Goal: Transaction & Acquisition: Purchase product/service

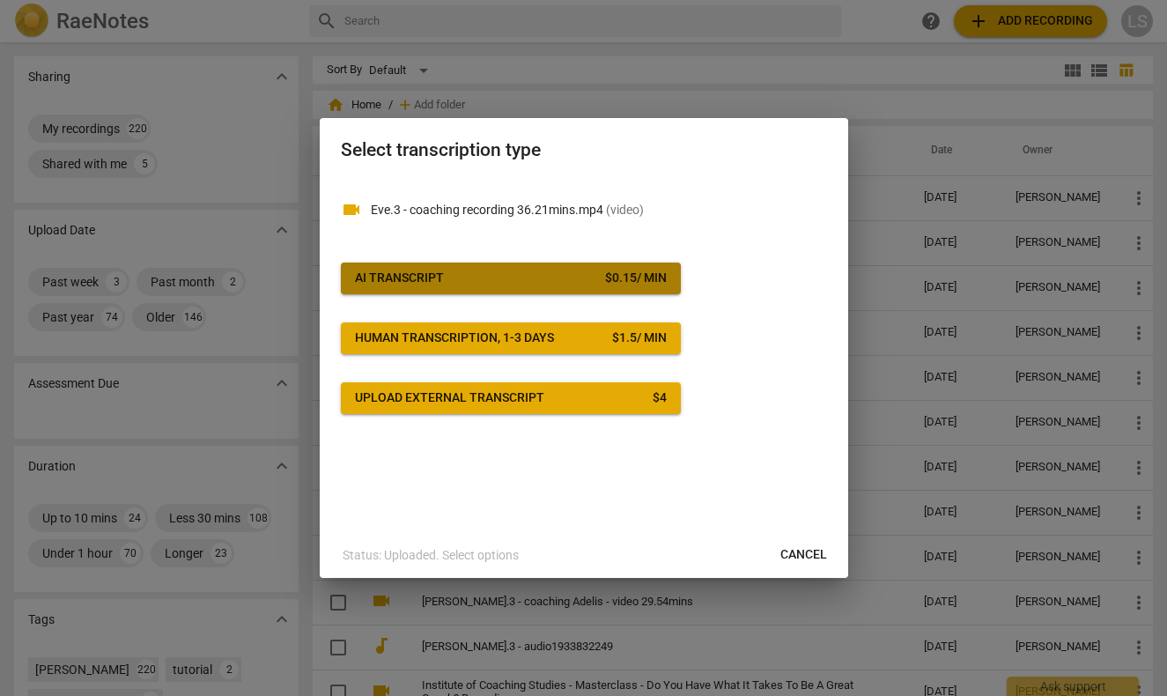
click at [528, 278] on span "AI Transcript $ 0.15 / min" at bounding box center [511, 278] width 312 height 18
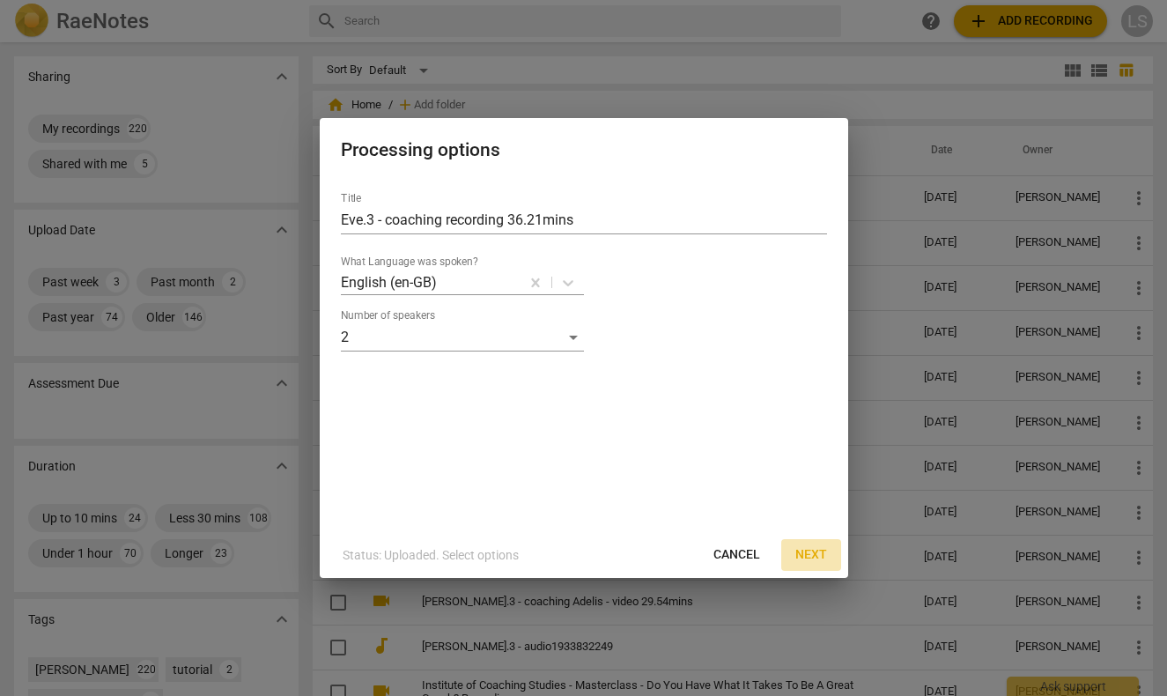
click at [805, 550] on span "Next" at bounding box center [811, 555] width 32 height 18
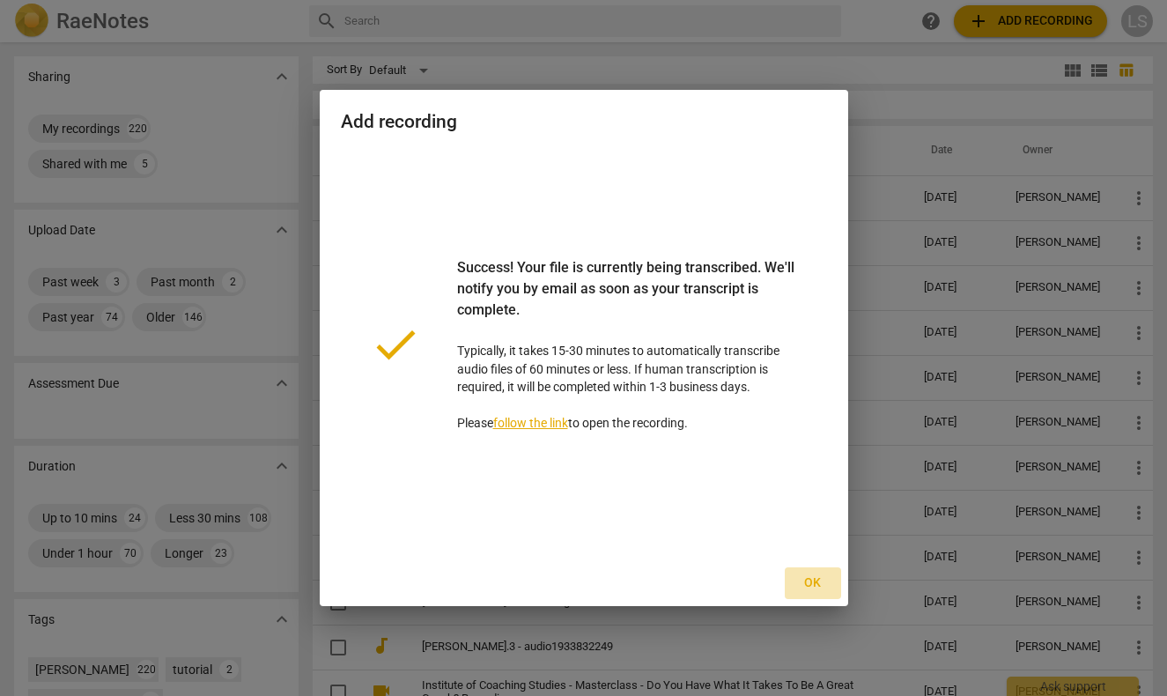
click at [814, 584] on span "Ok" at bounding box center [813, 583] width 28 height 18
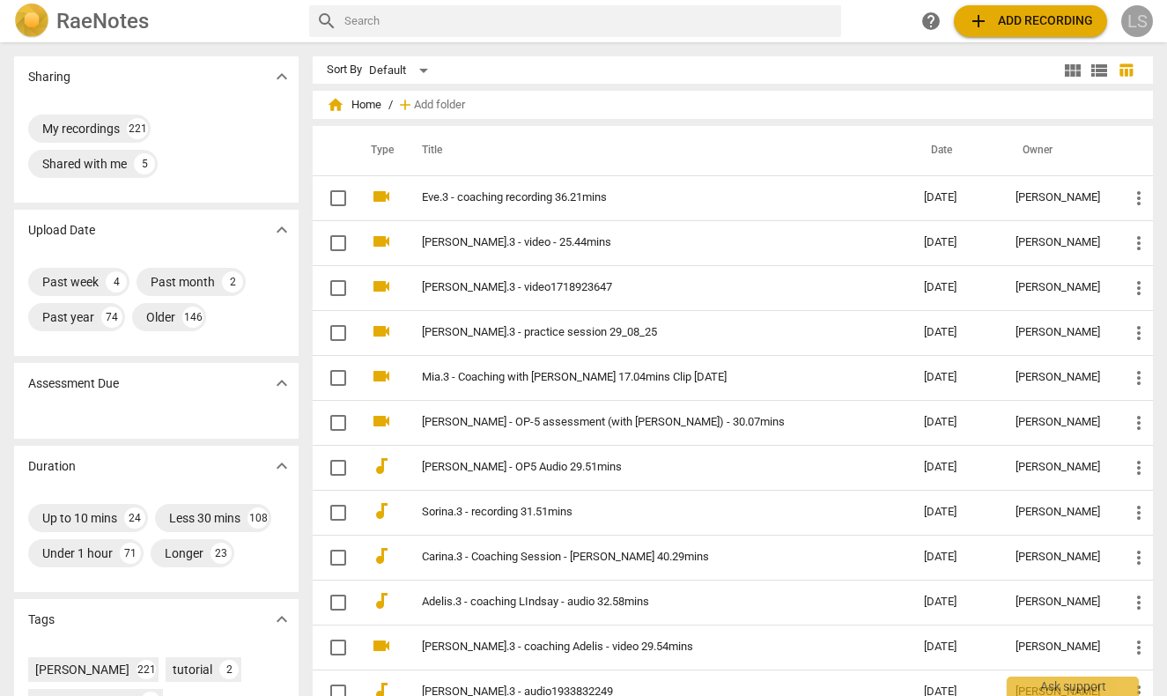
click at [1136, 15] on div "LS" at bounding box center [1137, 21] width 32 height 32
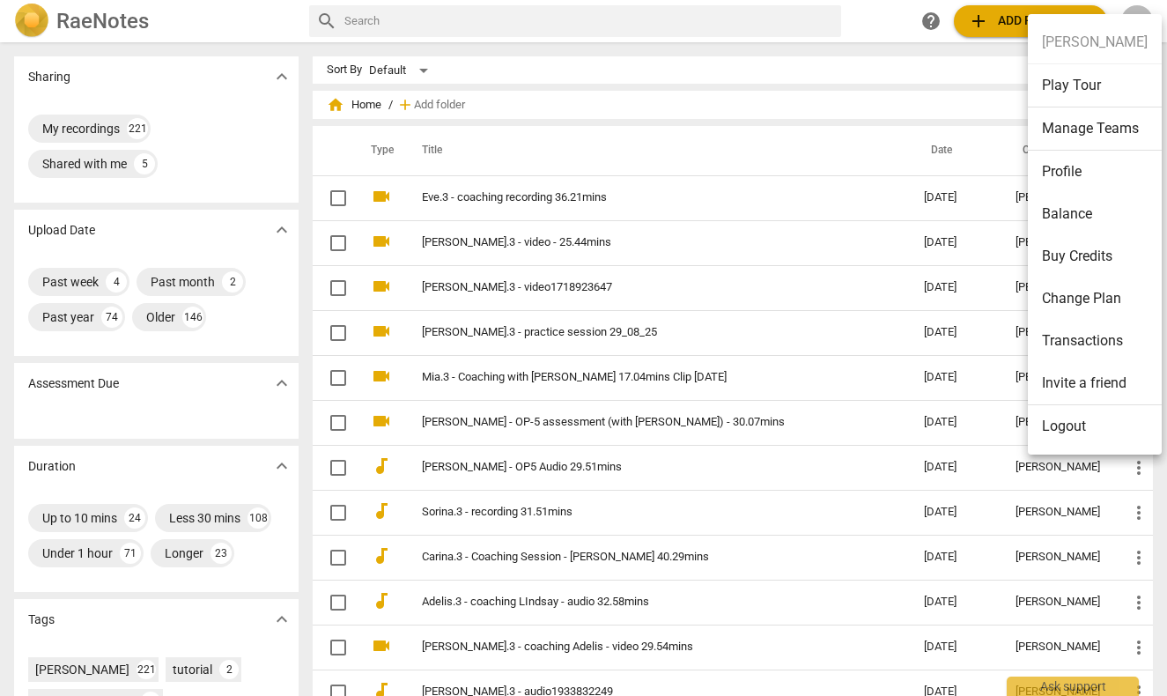
click at [1091, 211] on li "Balance" at bounding box center [1095, 214] width 134 height 42
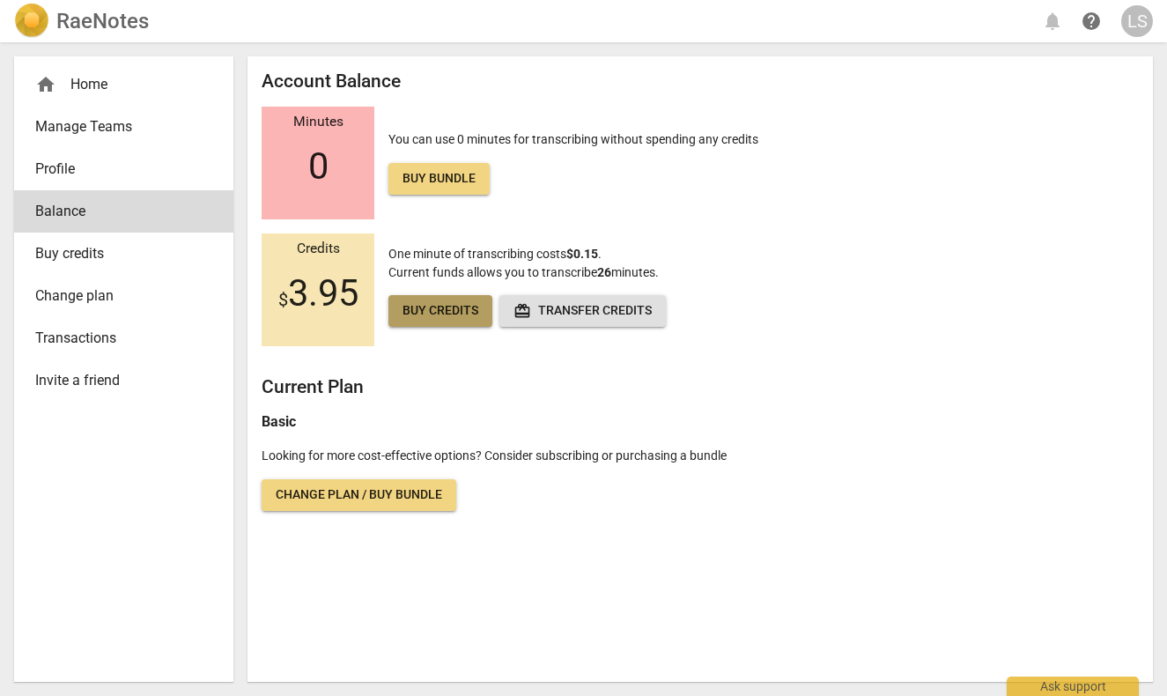
click at [443, 306] on span "Buy credits" at bounding box center [440, 311] width 76 height 18
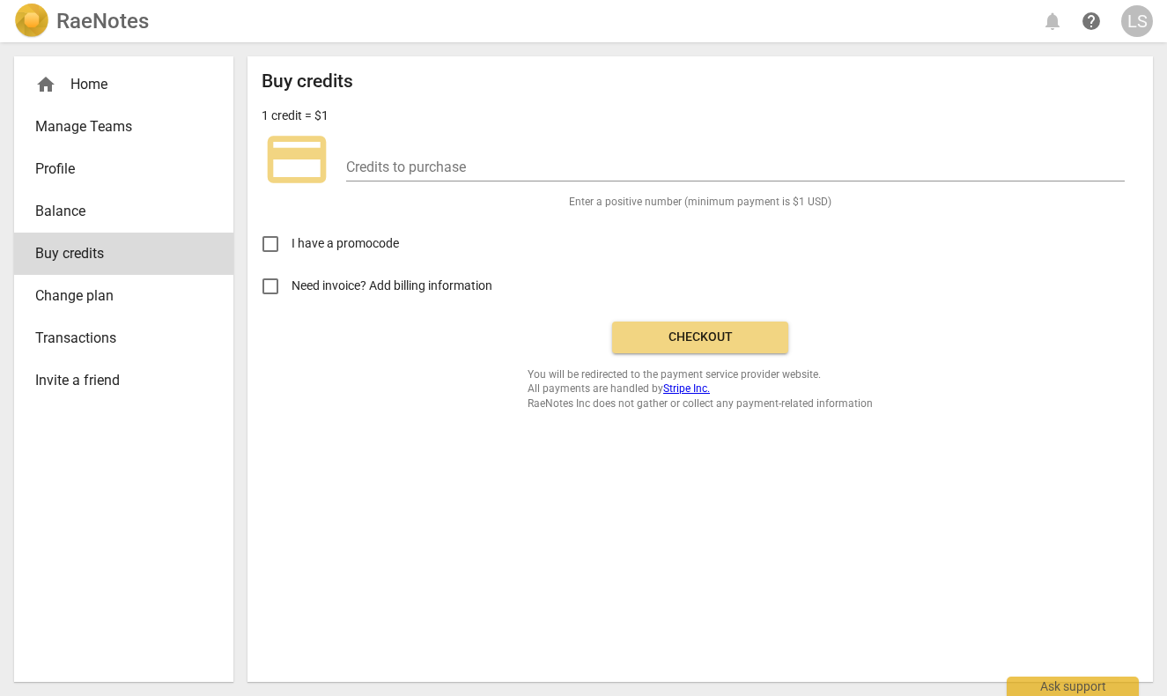
click at [1137, 14] on div "LS" at bounding box center [1137, 21] width 32 height 32
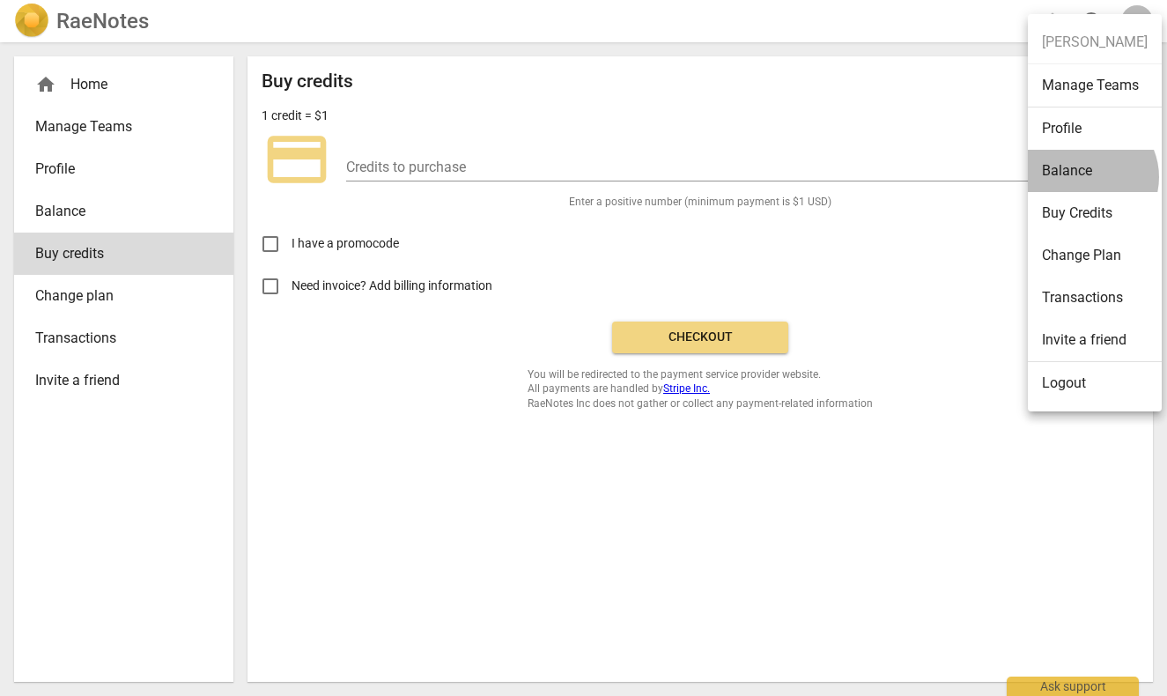
click at [1085, 177] on li "Balance" at bounding box center [1095, 171] width 134 height 42
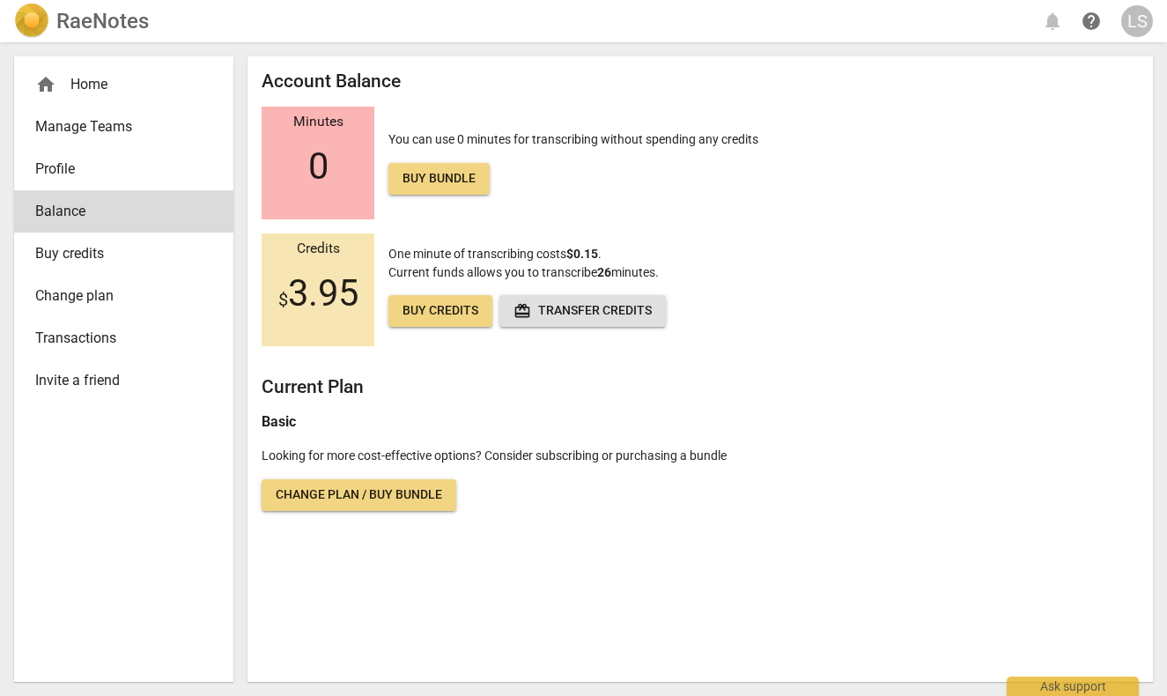
click at [86, 247] on span "Buy credits" at bounding box center [116, 253] width 163 height 21
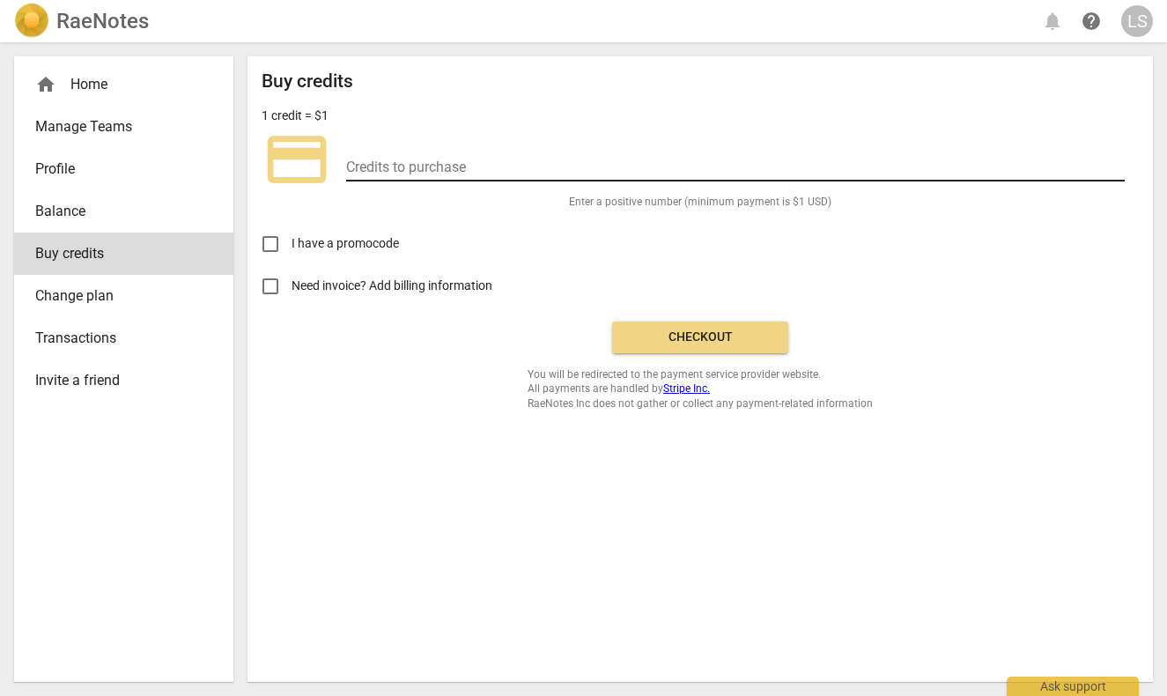
click at [377, 162] on input "number" at bounding box center [735, 169] width 779 height 26
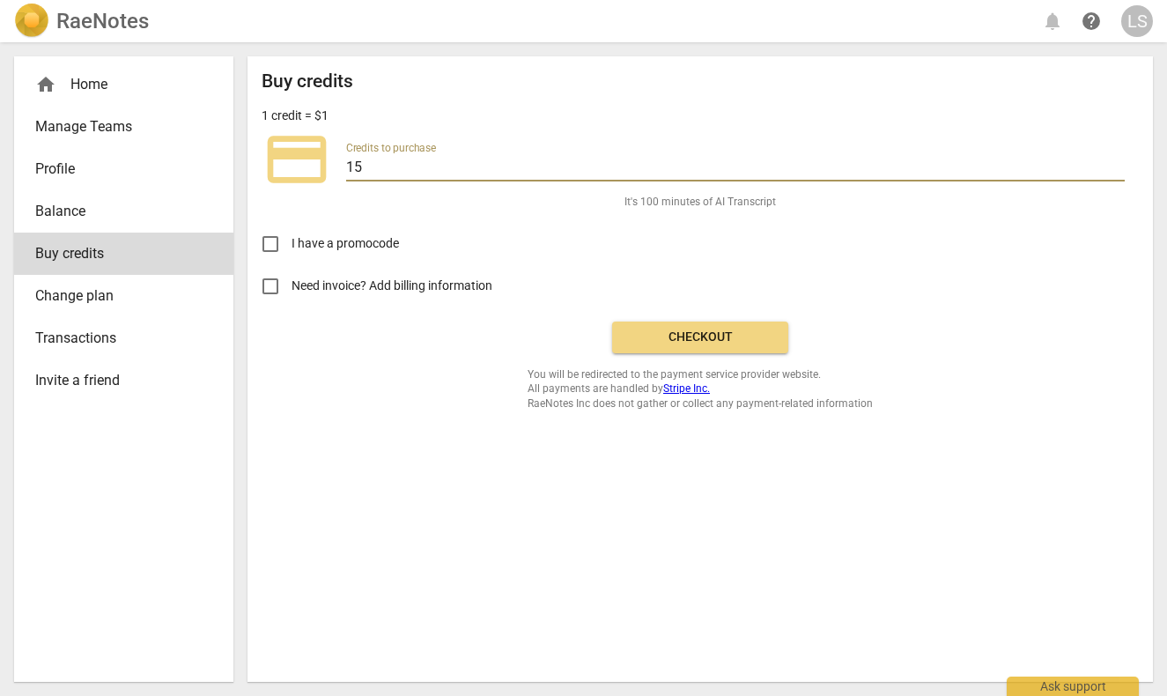
type input "15"
click at [705, 334] on span "Checkout" at bounding box center [700, 337] width 148 height 18
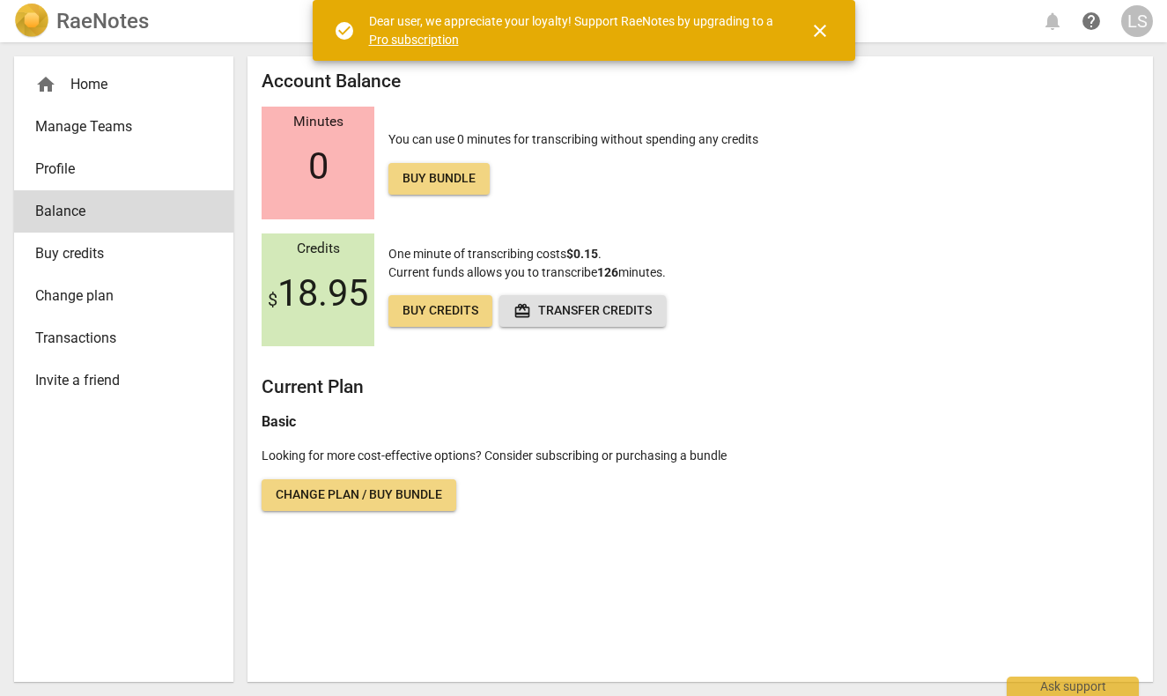
click at [820, 25] on span "close" at bounding box center [819, 30] width 21 height 21
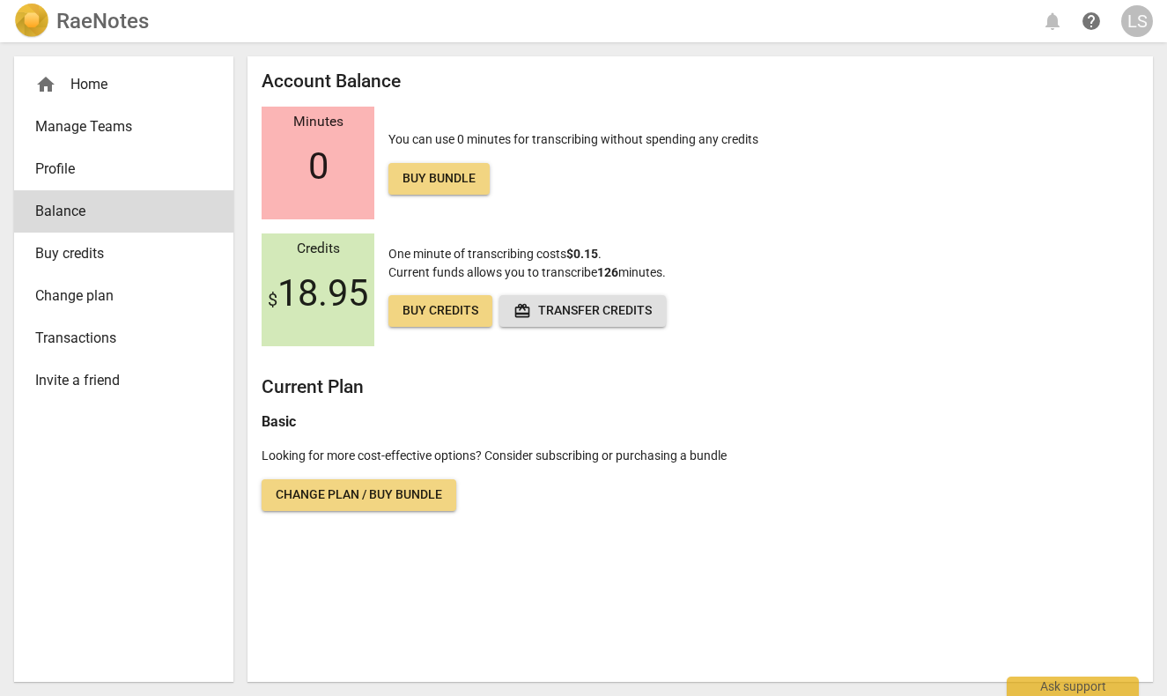
click at [100, 81] on div "home Home" at bounding box center [116, 84] width 163 height 21
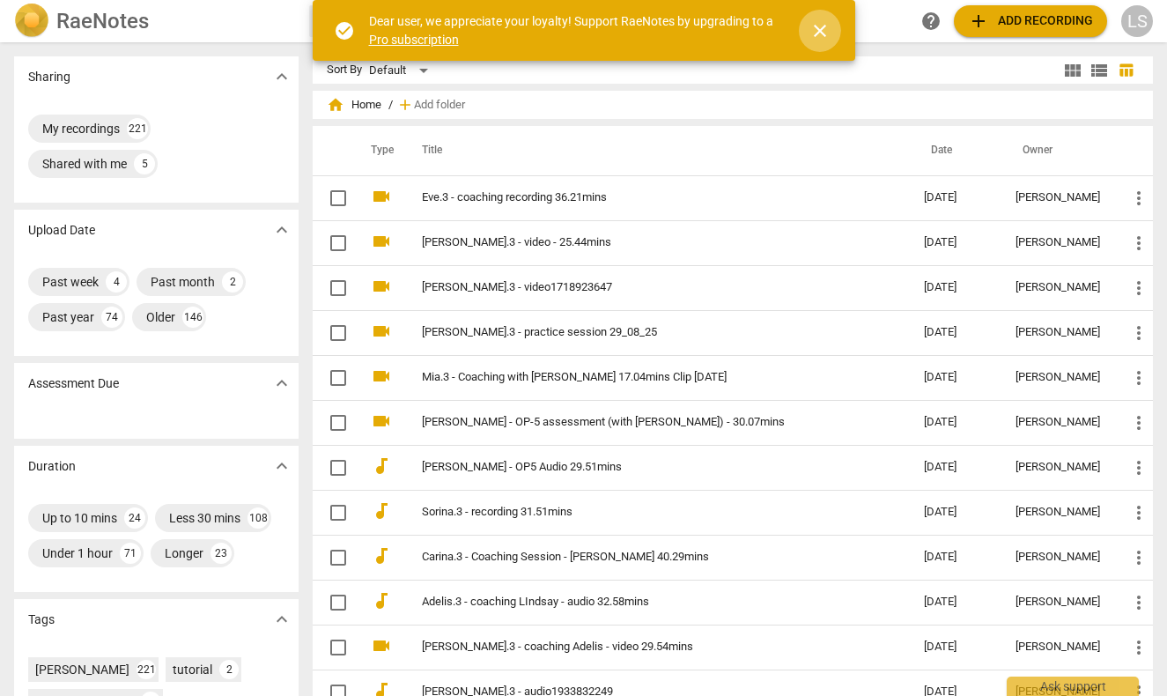
click at [814, 28] on span "close" at bounding box center [819, 30] width 21 height 21
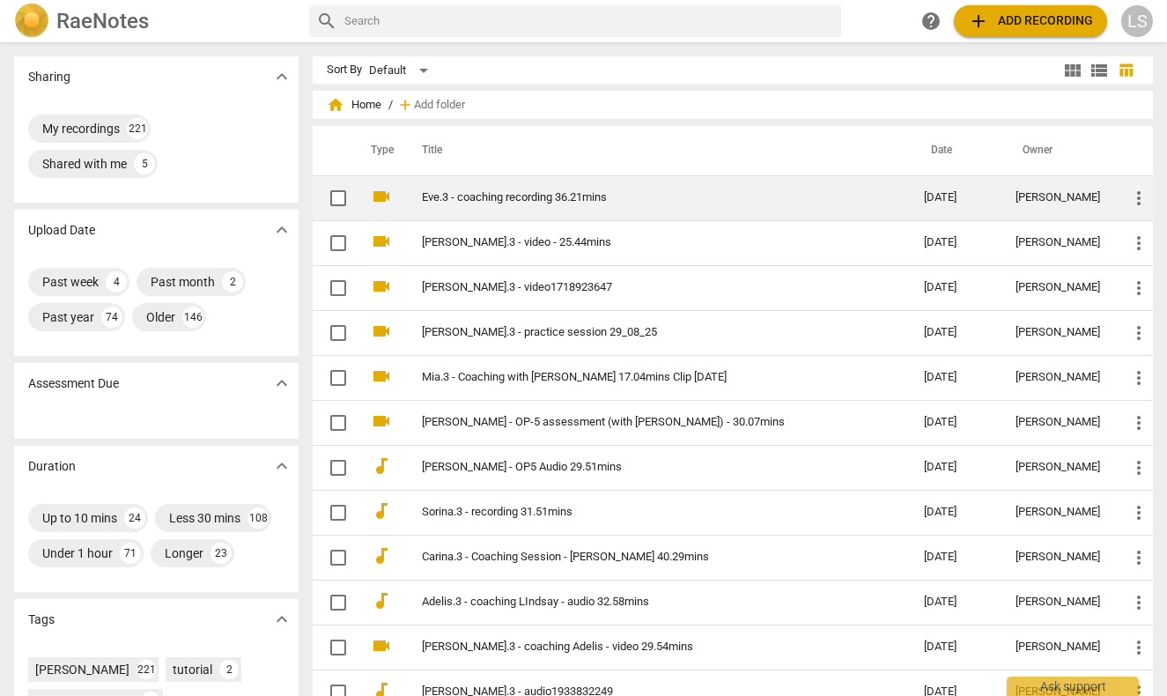
click at [513, 196] on link "Eve.3 - coaching recording 36.21mins" at bounding box center [641, 197] width 439 height 13
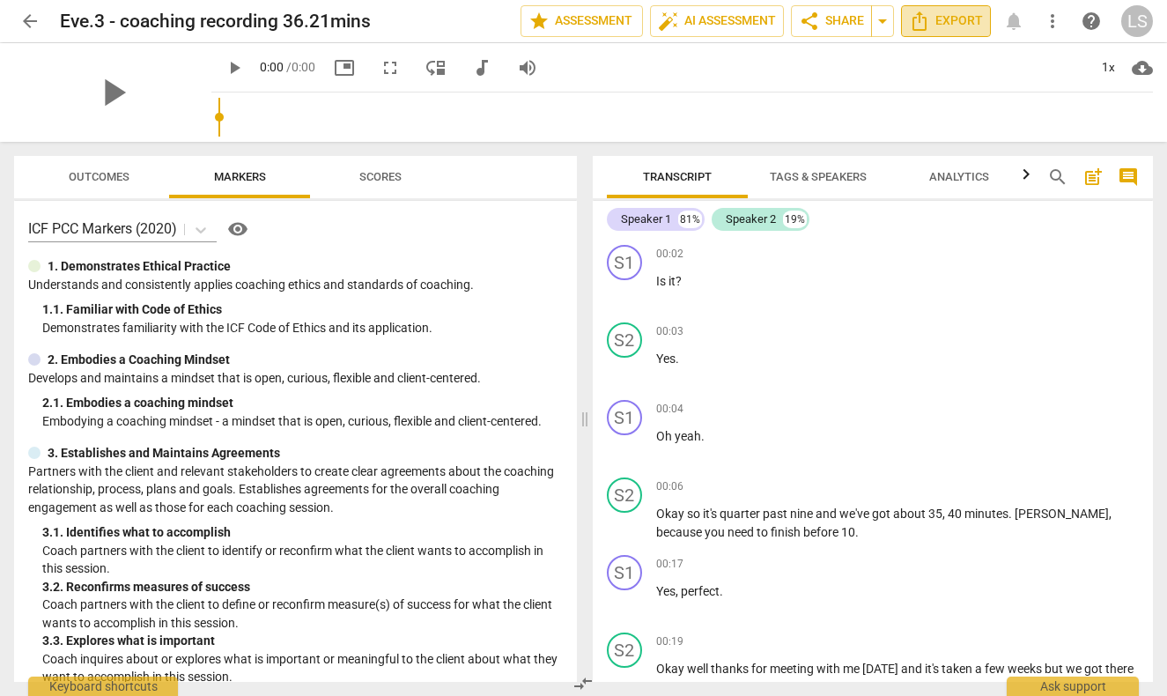
click at [955, 19] on span "Export" at bounding box center [946, 21] width 74 height 21
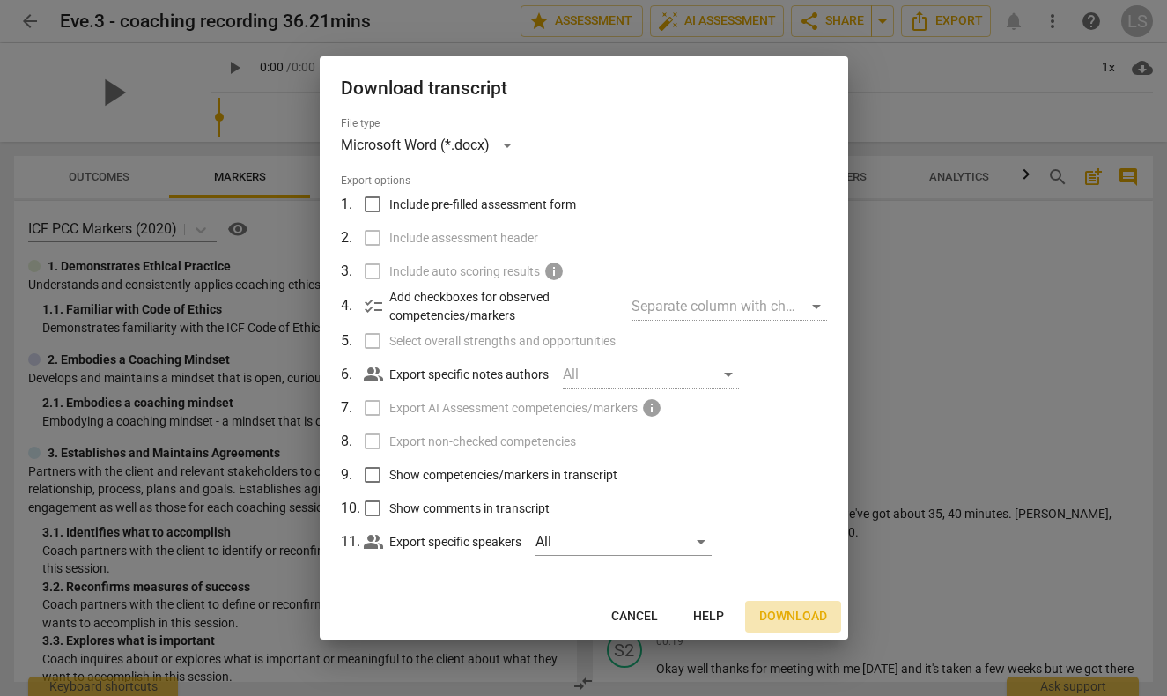
click at [785, 610] on span "Download" at bounding box center [793, 617] width 68 height 18
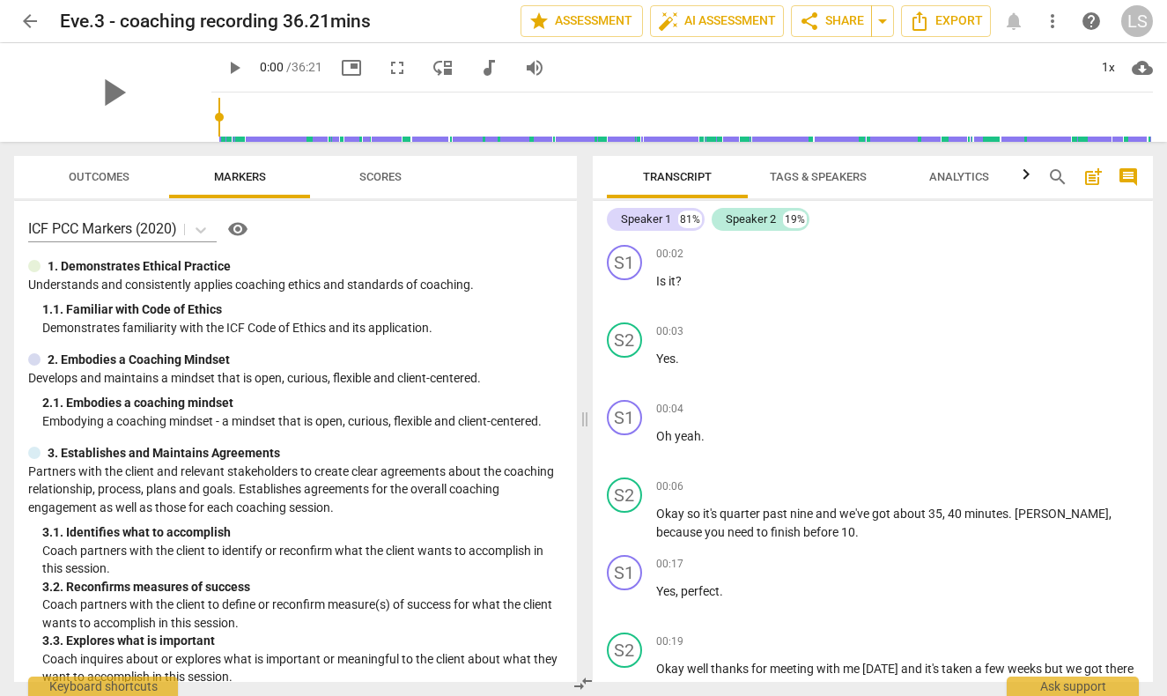
click at [35, 18] on span "arrow_back" at bounding box center [29, 21] width 21 height 21
